Goal: Find specific page/section: Find specific page/section

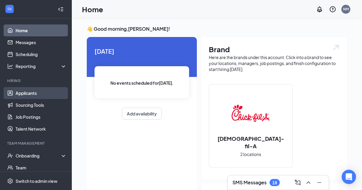
click at [47, 97] on link "Applicants" at bounding box center [41, 93] width 51 height 12
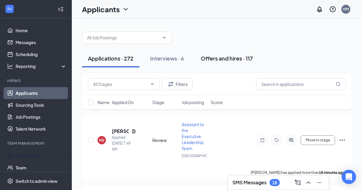
click at [238, 56] on div "Offers and hires · 117" at bounding box center [227, 58] width 52 height 7
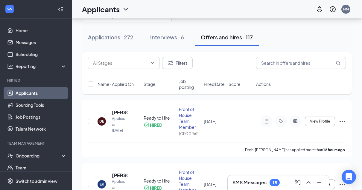
scroll to position [22, 0]
click at [325, 68] on input "text" at bounding box center [301, 63] width 90 height 12
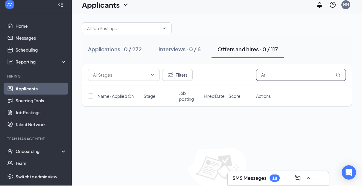
type input "A"
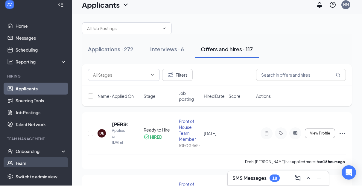
click at [53, 162] on link "Team" at bounding box center [41, 168] width 51 height 12
